Goal: Task Accomplishment & Management: Use online tool/utility

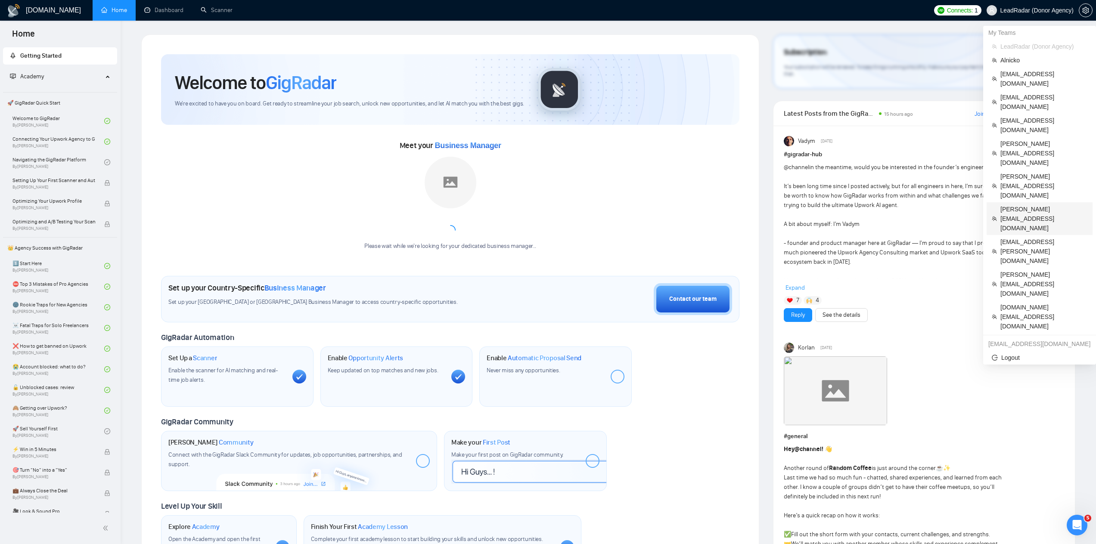
click at [1013, 205] on span "billy@titanmarketingagency.com" at bounding box center [1043, 219] width 87 height 28
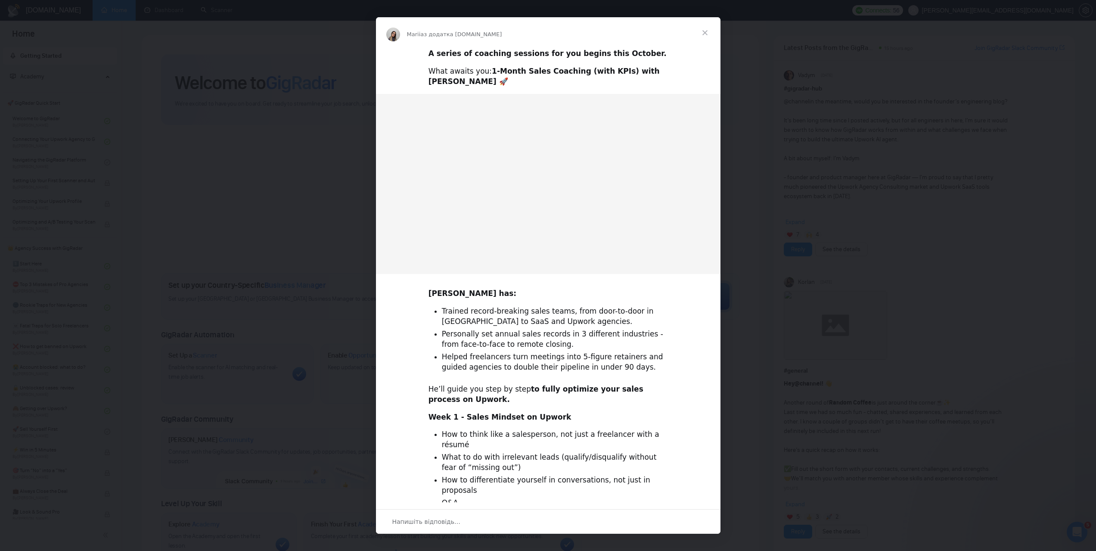
click at [223, 14] on div "Месенджер Intercom" at bounding box center [548, 275] width 1096 height 551
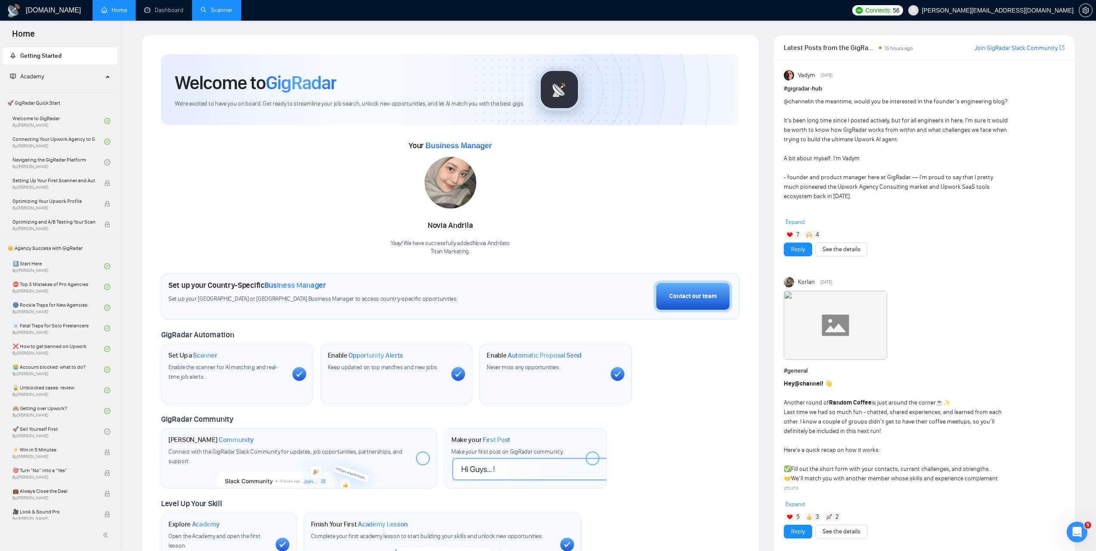
click at [222, 14] on link "Scanner" at bounding box center [217, 9] width 32 height 7
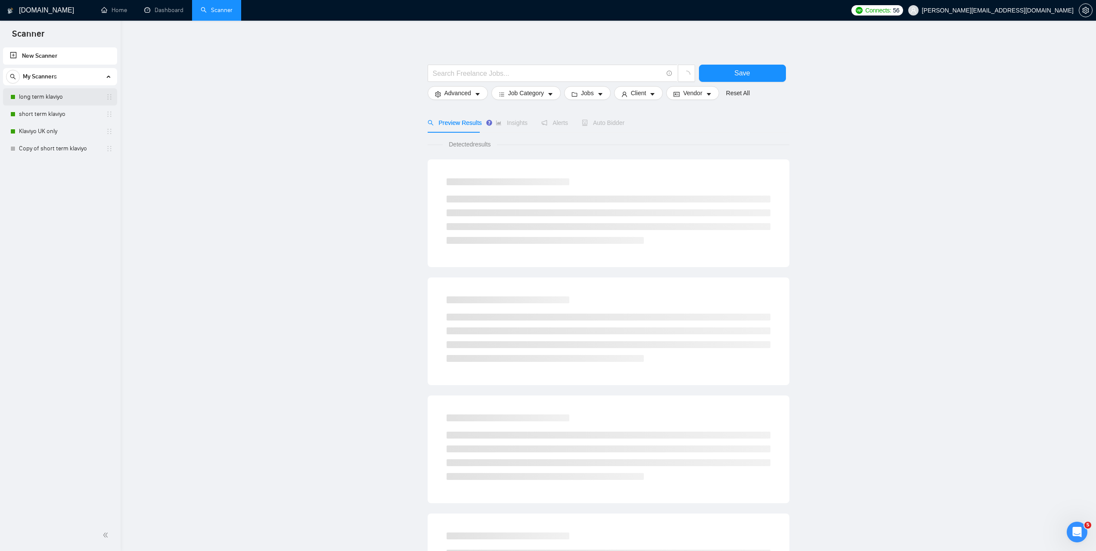
click at [40, 93] on link "long term klaviyo" at bounding box center [60, 96] width 82 height 17
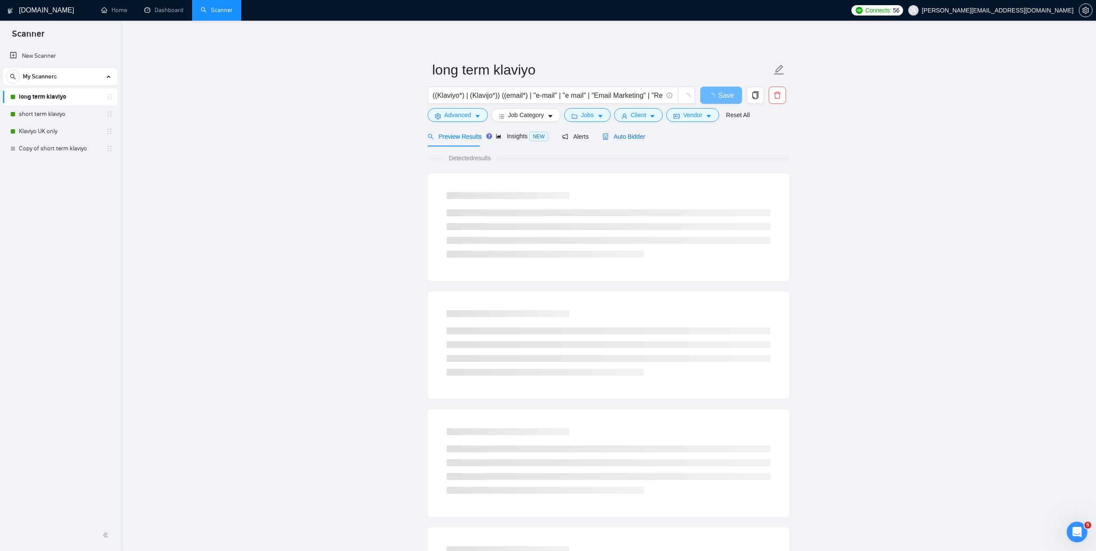
click at [625, 141] on div "Auto Bidder" at bounding box center [624, 136] width 43 height 9
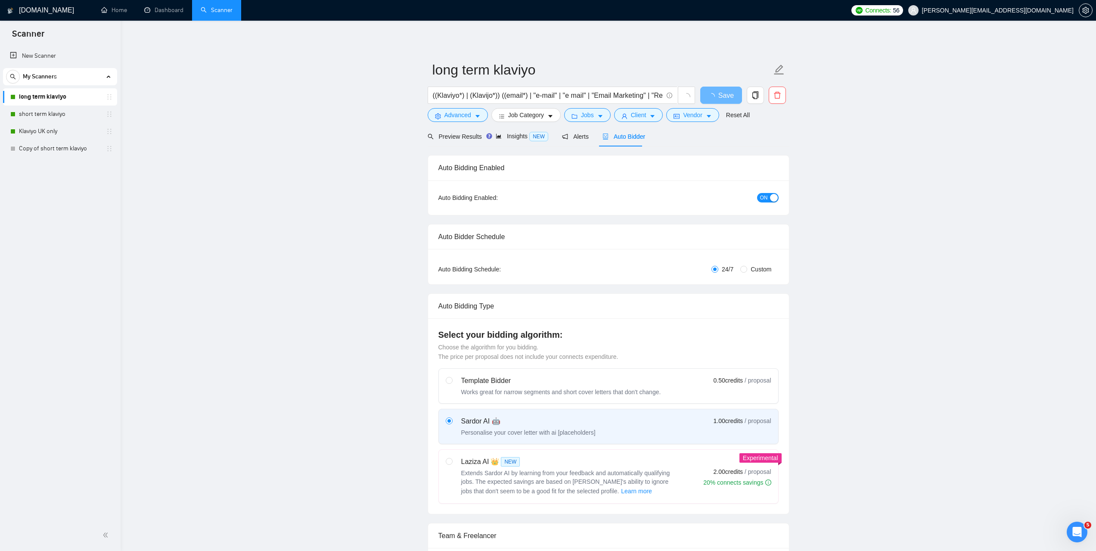
radio input "false"
radio input "true"
checkbox input "true"
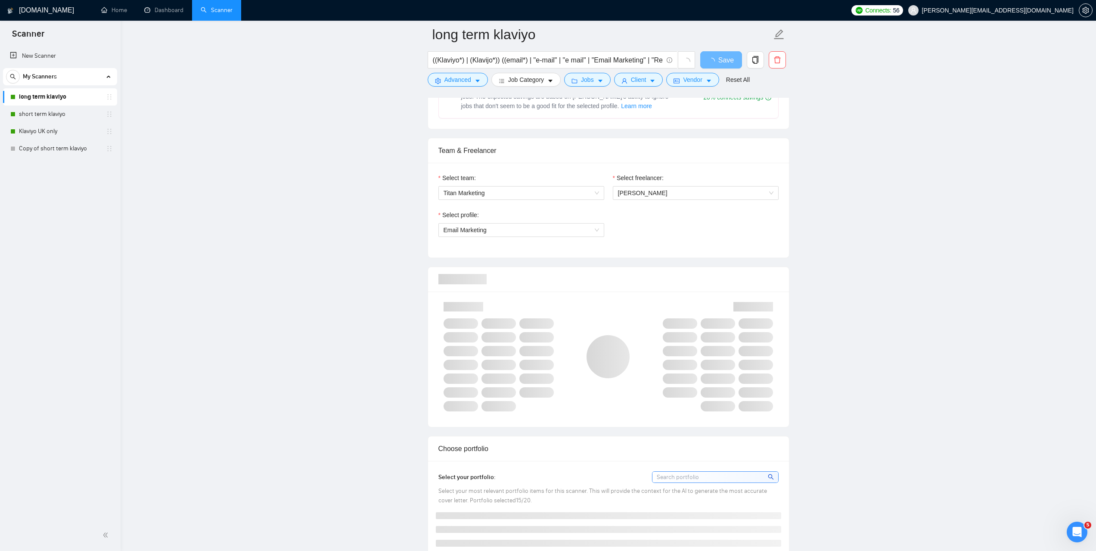
scroll to position [517, 0]
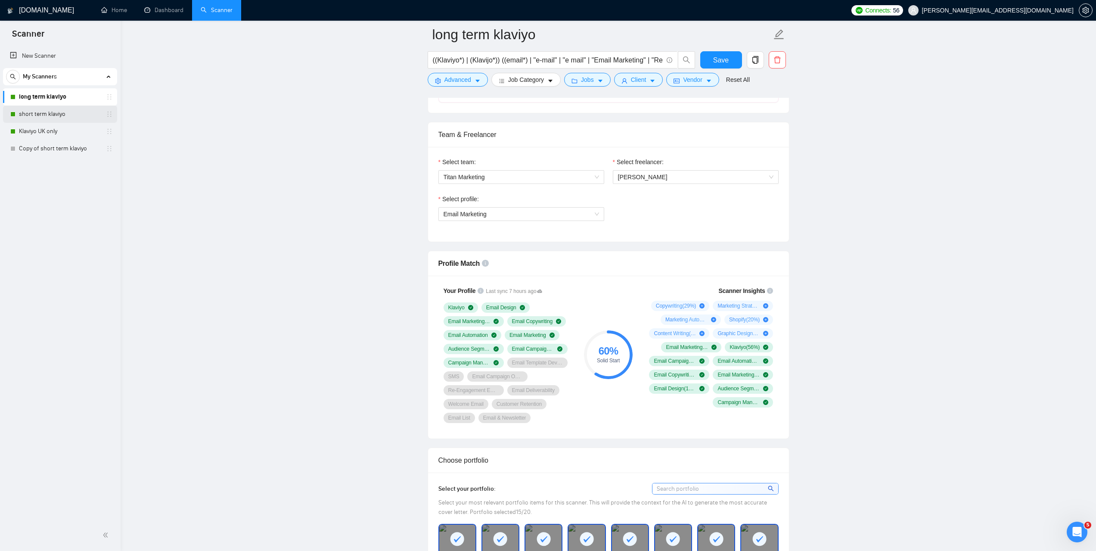
click at [55, 115] on link "short term klaviyo" at bounding box center [60, 114] width 82 height 17
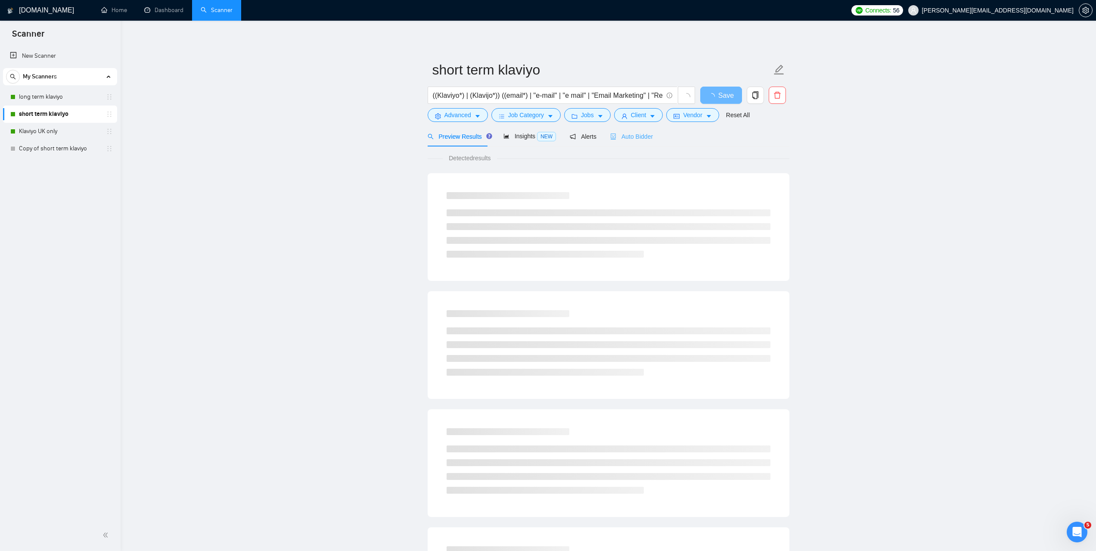
click at [630, 142] on div "Auto Bidder" at bounding box center [631, 136] width 43 height 20
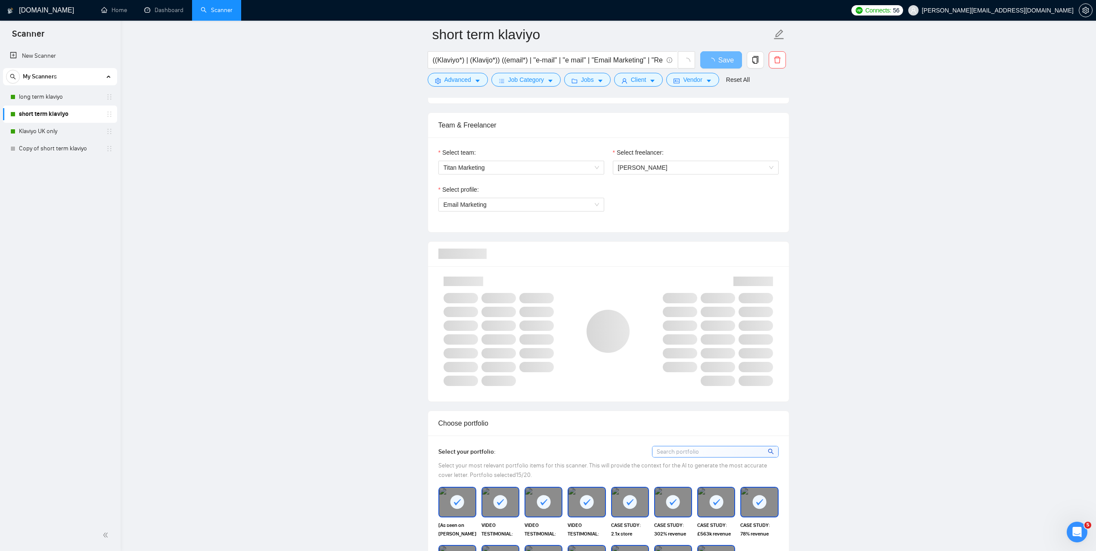
scroll to position [431, 0]
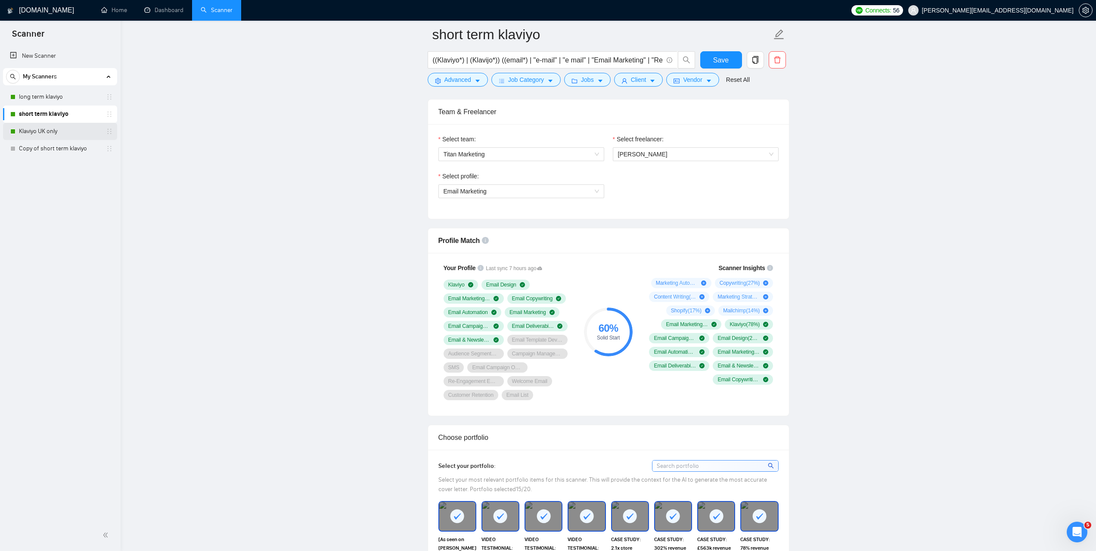
click at [40, 129] on link "Klaviyo UK only" at bounding box center [60, 131] width 82 height 17
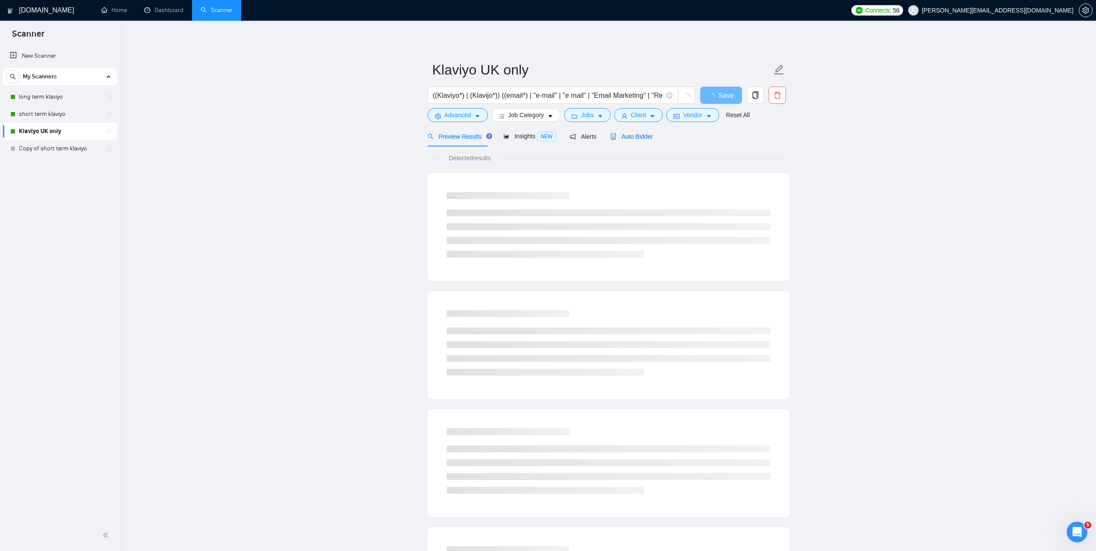
click at [643, 140] on span "Auto Bidder" at bounding box center [631, 136] width 43 height 7
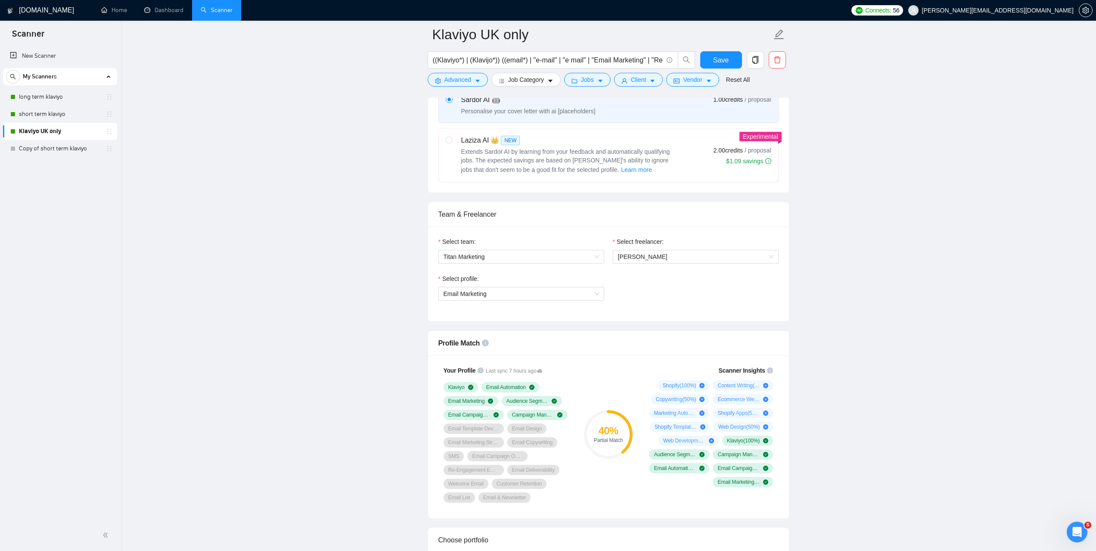
scroll to position [345, 0]
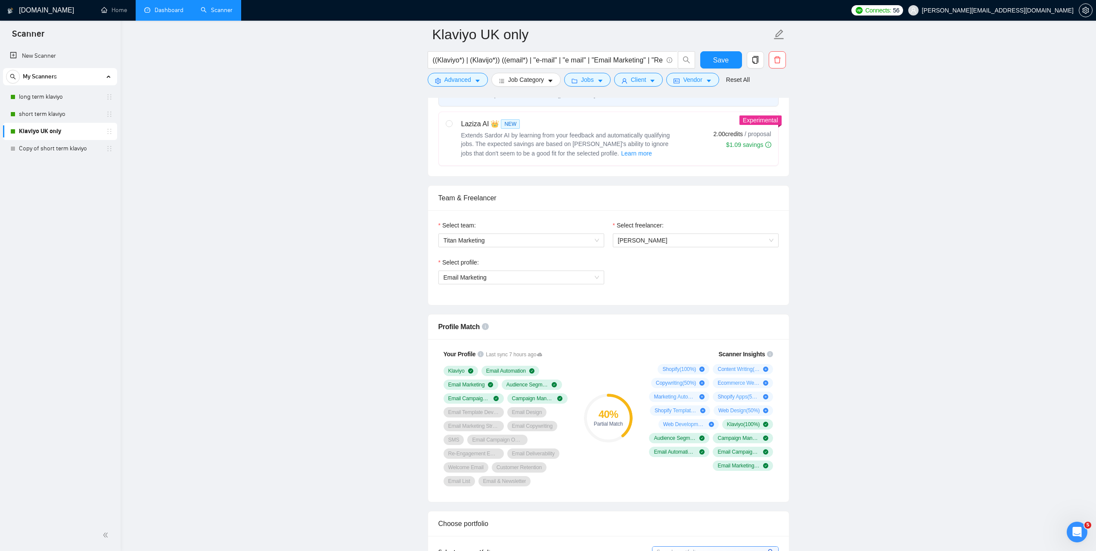
click at [175, 10] on link "Dashboard" at bounding box center [163, 9] width 39 height 7
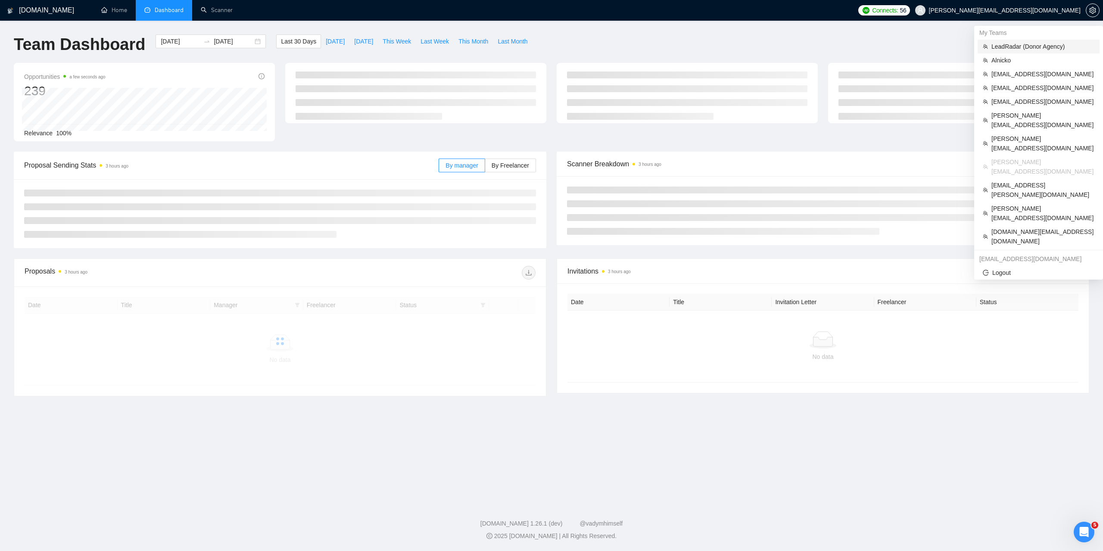
click at [1009, 47] on span "LeadRadar (Donor Agency)" at bounding box center [1042, 46] width 103 height 9
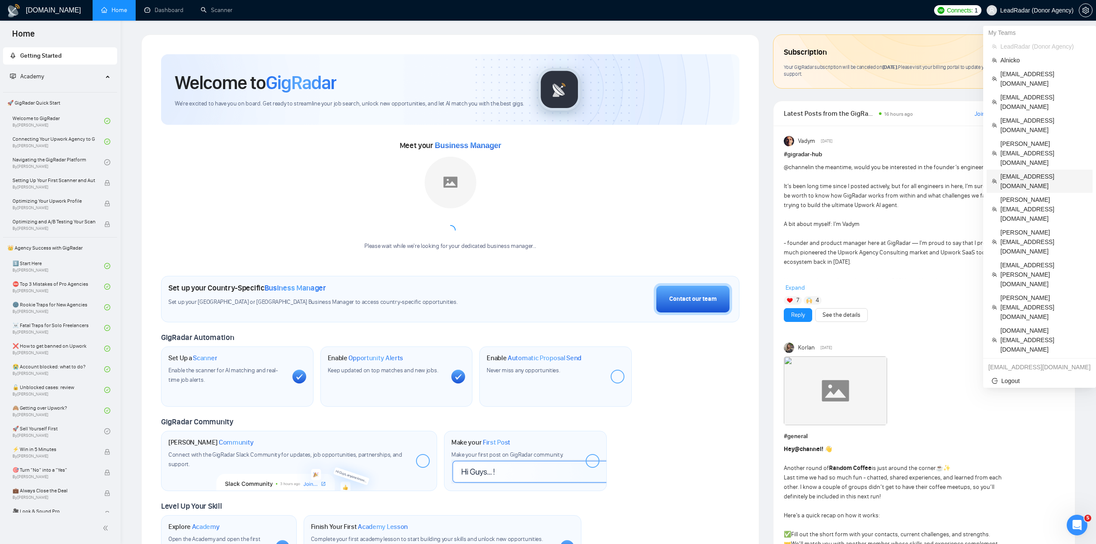
click at [1016, 172] on span "[EMAIL_ADDRESS][DOMAIN_NAME]" at bounding box center [1043, 181] width 87 height 19
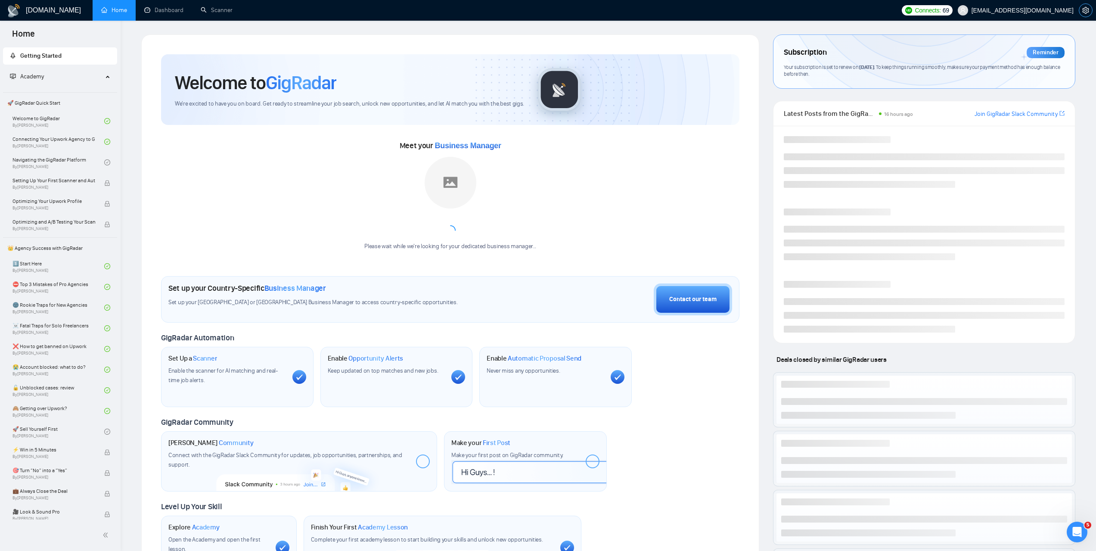
click at [1089, 10] on span "setting" at bounding box center [1085, 10] width 13 height 7
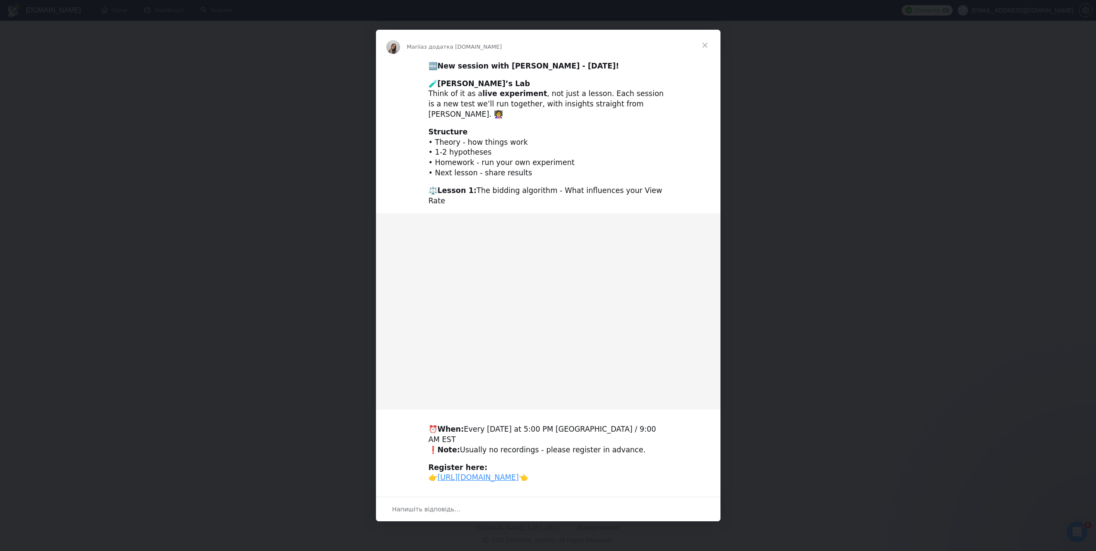
click at [703, 46] on span "Закрити" at bounding box center [705, 45] width 31 height 31
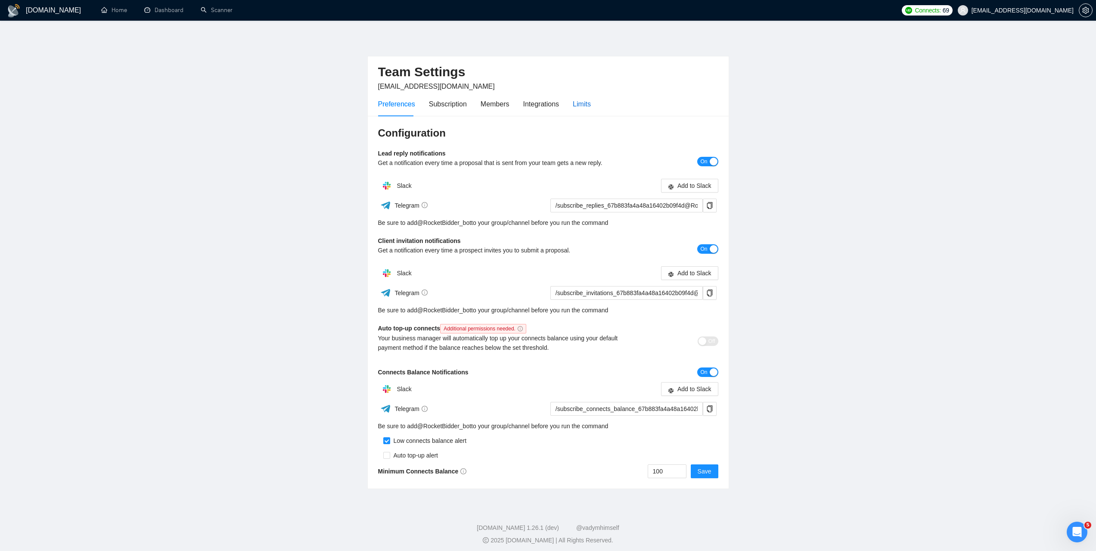
click at [582, 107] on div "Limits" at bounding box center [582, 104] width 18 height 11
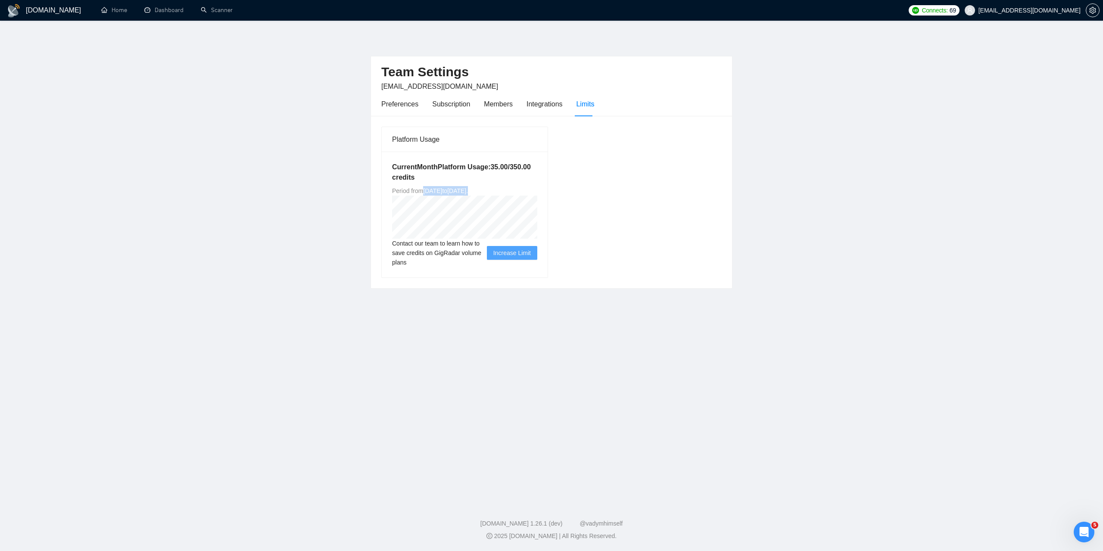
drag, startPoint x: 426, startPoint y: 190, endPoint x: 524, endPoint y: 190, distance: 98.2
click at [524, 190] on div "Current Month Platform Usage: 35.00 / 350.00 credits Period from Tue Sep 09 202…" at bounding box center [465, 215] width 166 height 126
copy span "Tue Sep 09 2025 to Thu Oct 09 2025 ."
click at [171, 14] on link "Dashboard" at bounding box center [163, 9] width 39 height 7
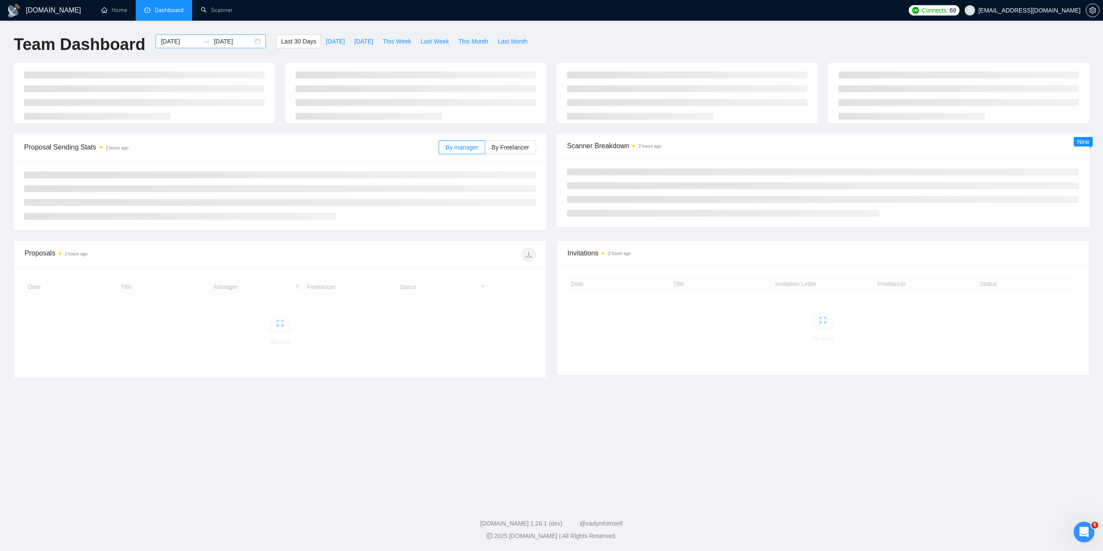
click at [172, 41] on input "[DATE]" at bounding box center [180, 41] width 39 height 9
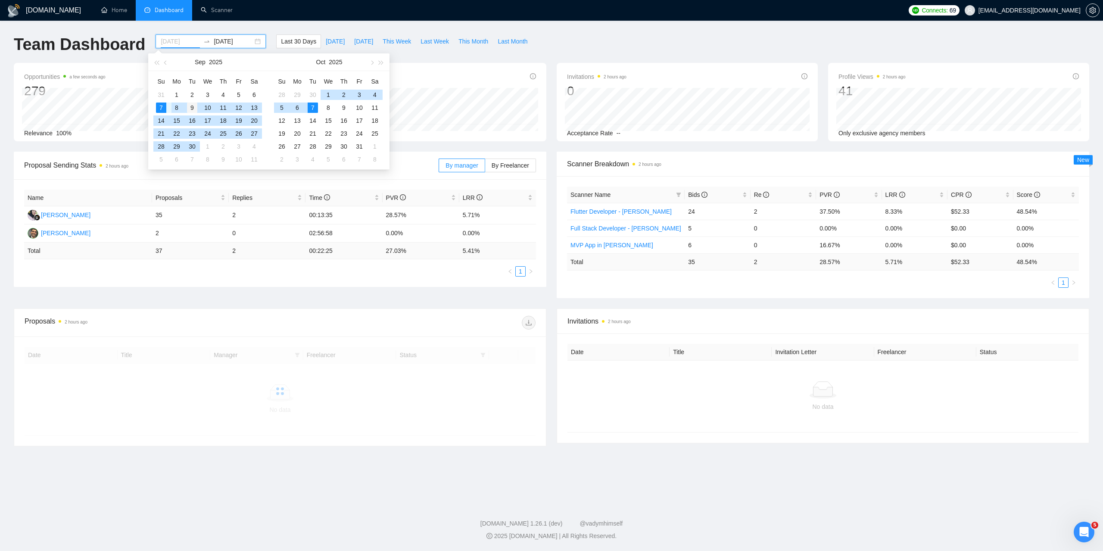
type input "2025-09-09"
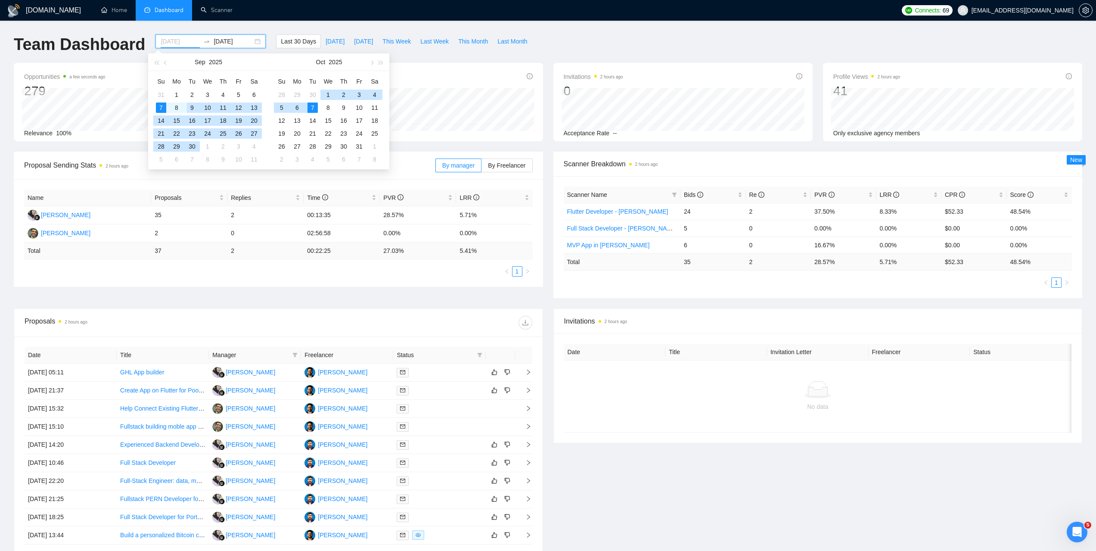
click at [192, 109] on div "9" at bounding box center [192, 108] width 10 height 10
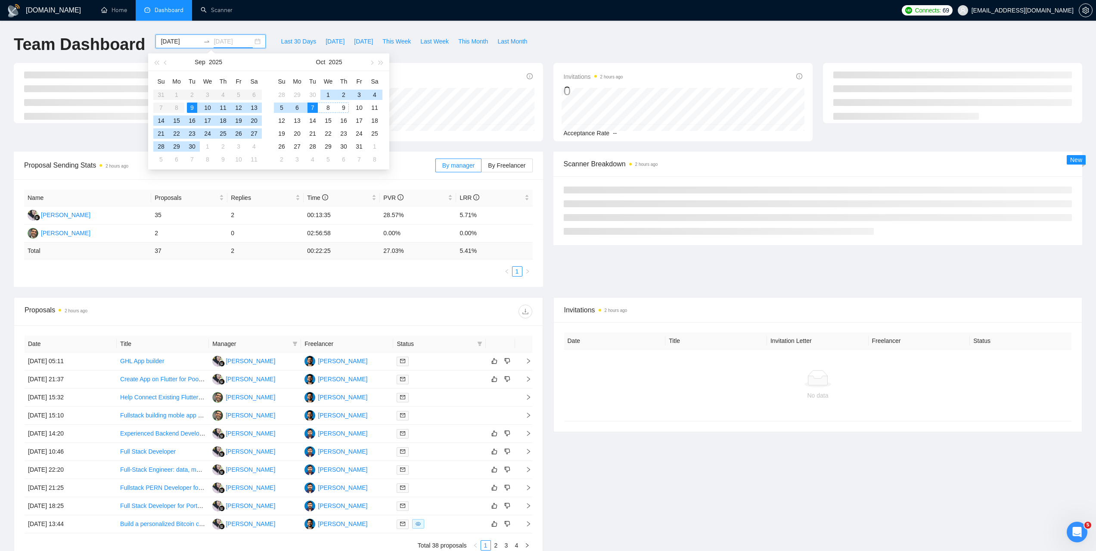
click at [341, 106] on div "9" at bounding box center [344, 108] width 10 height 10
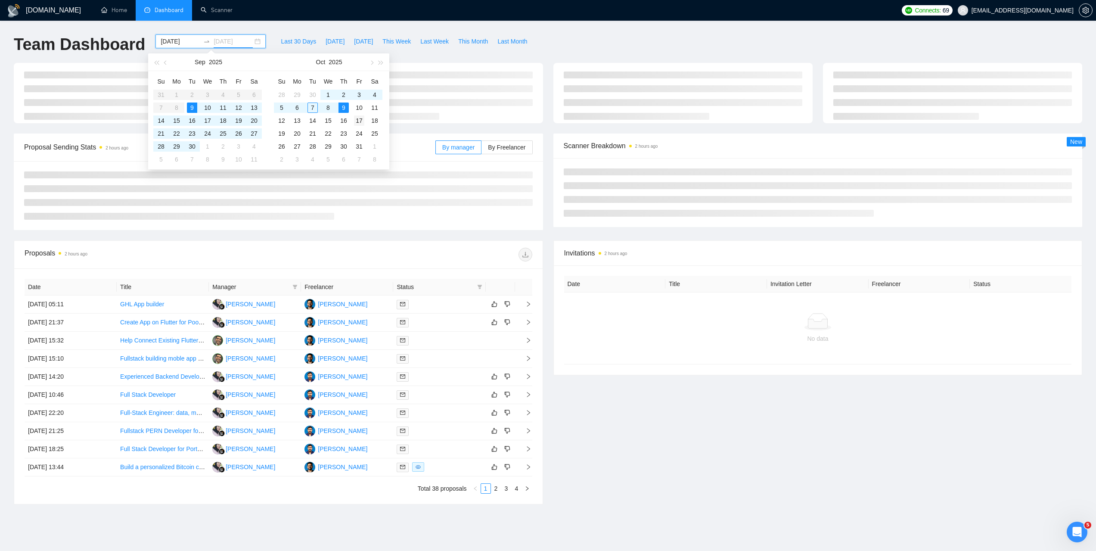
type input "2025-10-09"
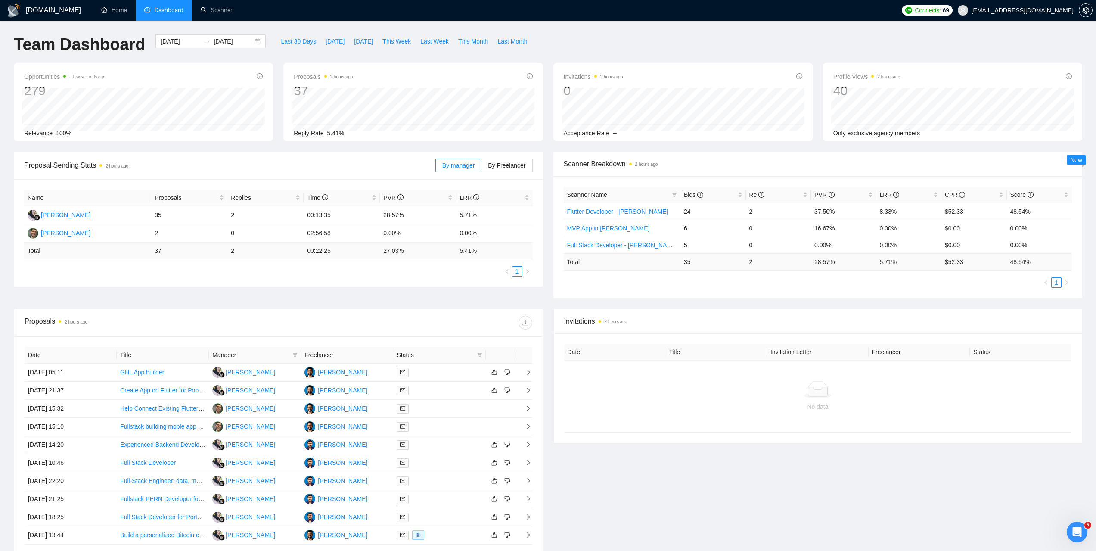
click at [556, 39] on div "Team Dashboard 2025-09-09 2025-10-09 Last 30 Days Today Yesterday This Week Las…" at bounding box center [548, 48] width 1079 height 28
click at [224, 6] on link "Scanner" at bounding box center [217, 9] width 32 height 7
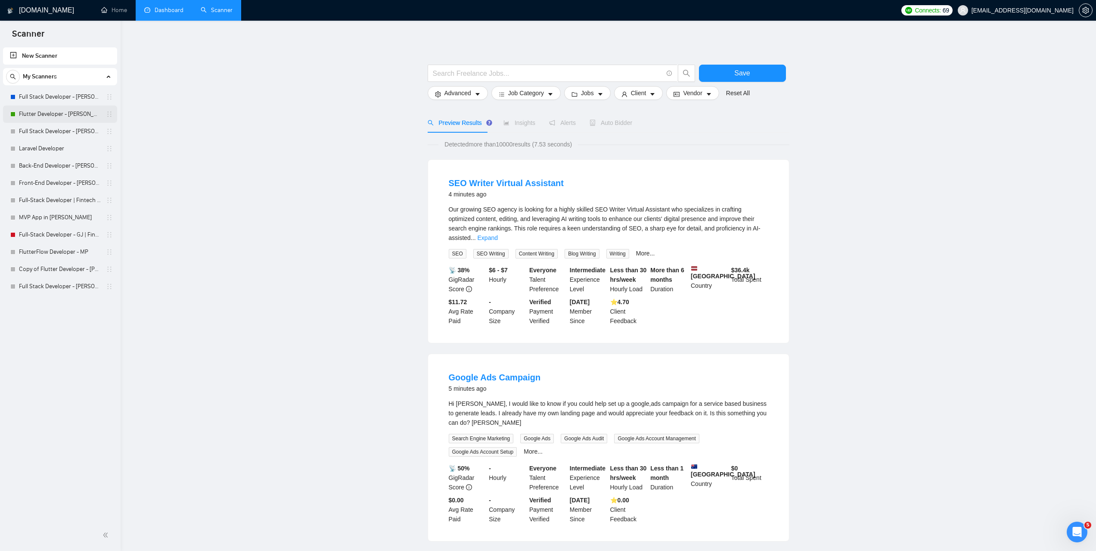
click at [44, 112] on link "Flutter Developer - [PERSON_NAME]" at bounding box center [60, 114] width 82 height 17
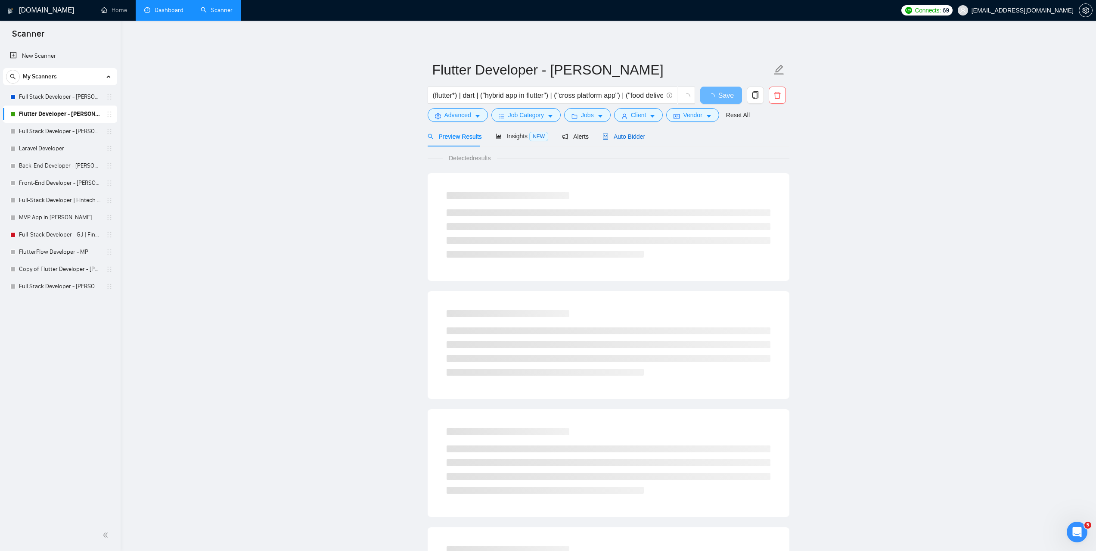
click at [626, 132] on div "Auto Bidder" at bounding box center [624, 136] width 43 height 9
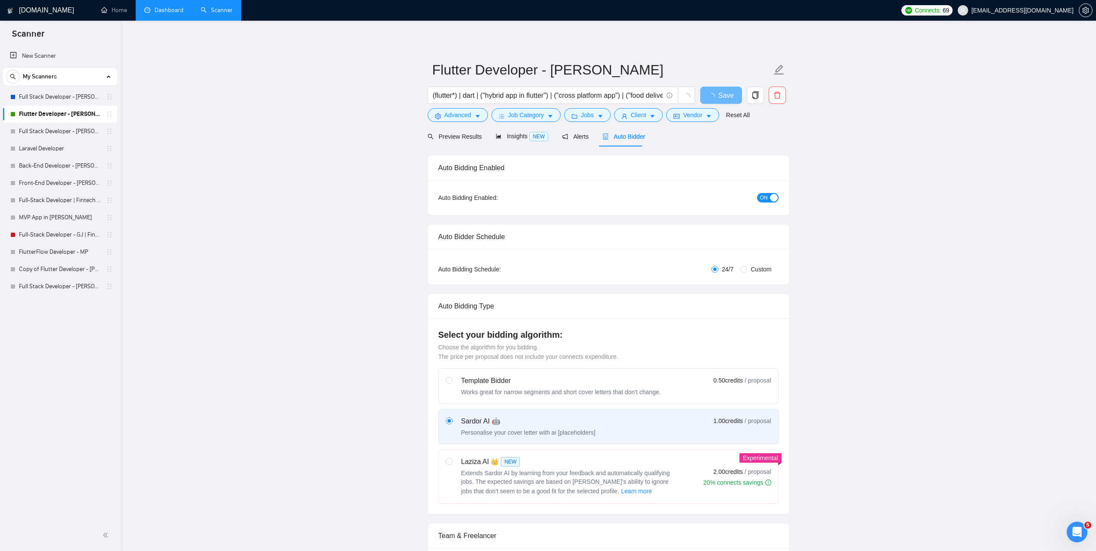
checkbox input "true"
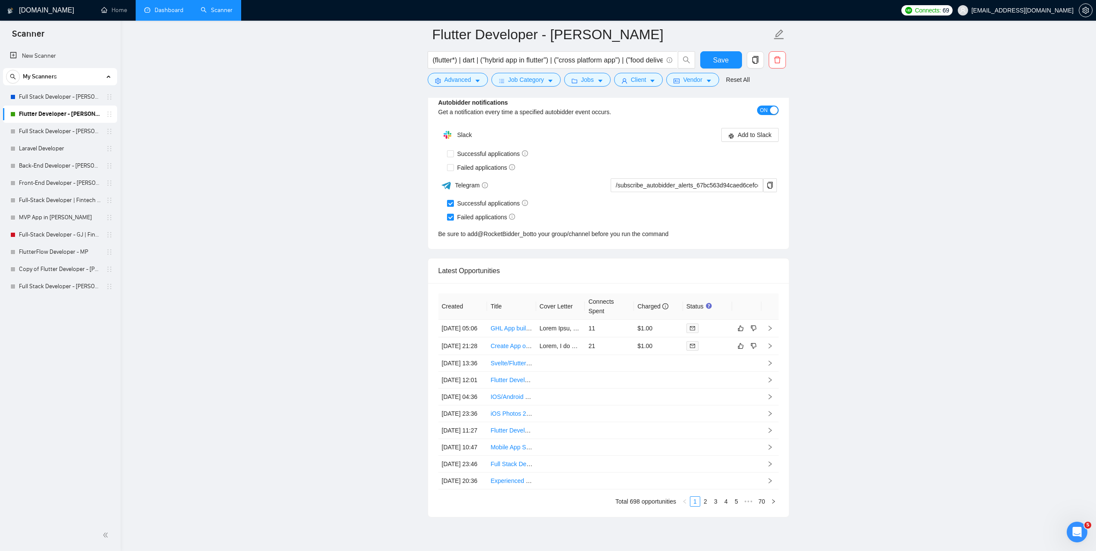
scroll to position [2110, 0]
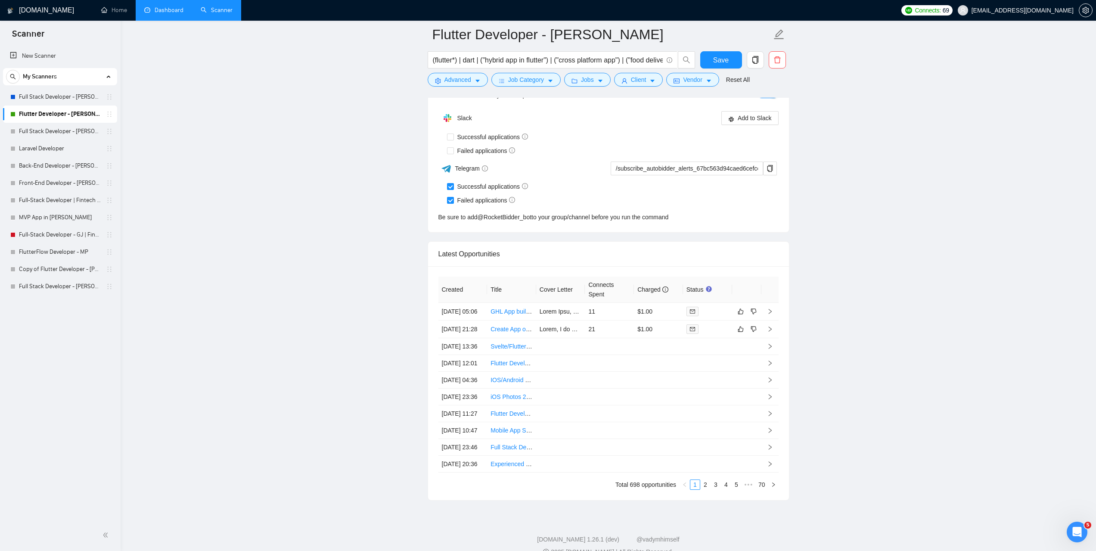
click at [168, 12] on link "Dashboard" at bounding box center [163, 9] width 39 height 7
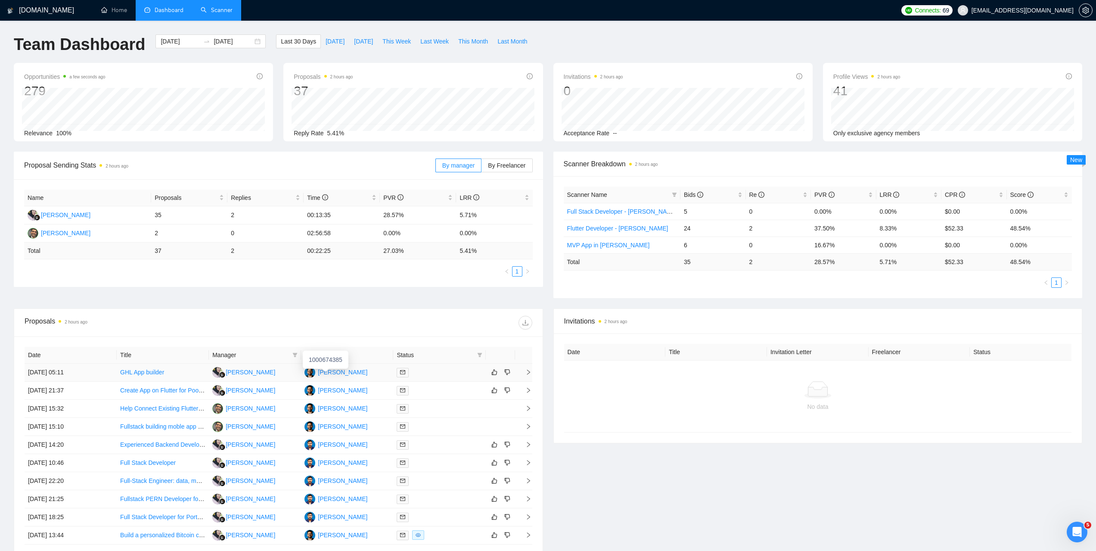
click at [328, 372] on div "[PERSON_NAME]" at bounding box center [343, 371] width 50 height 9
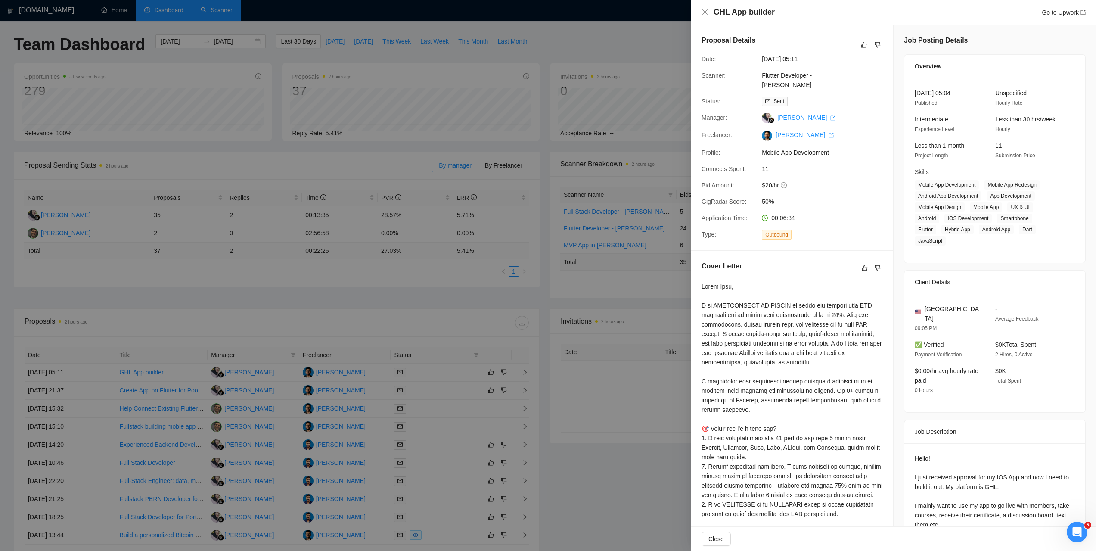
click at [572, 43] on div at bounding box center [548, 275] width 1096 height 551
